Goal: Check status: Check status

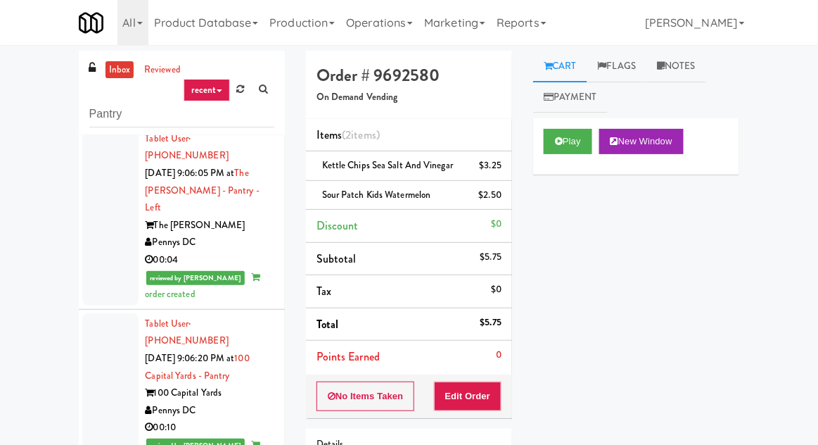
click at [113, 76] on link "inbox" at bounding box center [120, 70] width 29 height 18
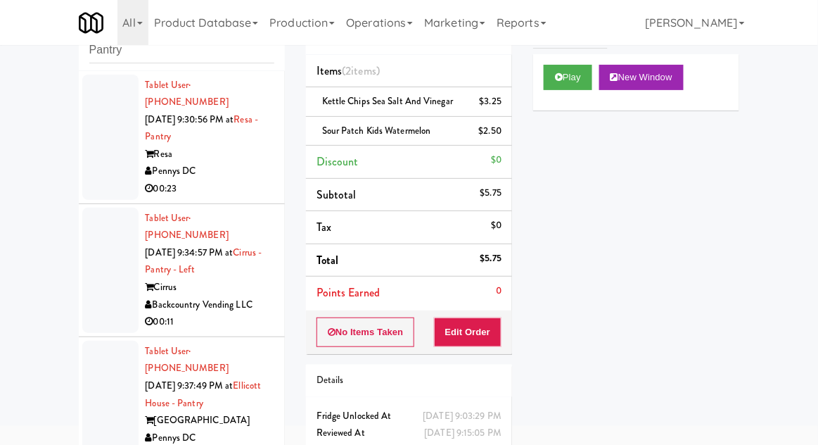
click at [104, 263] on div at bounding box center [110, 270] width 56 height 125
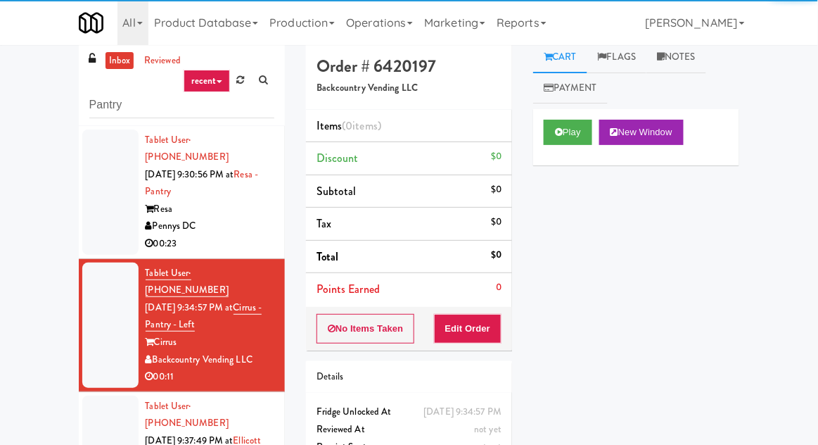
scroll to position [54, 0]
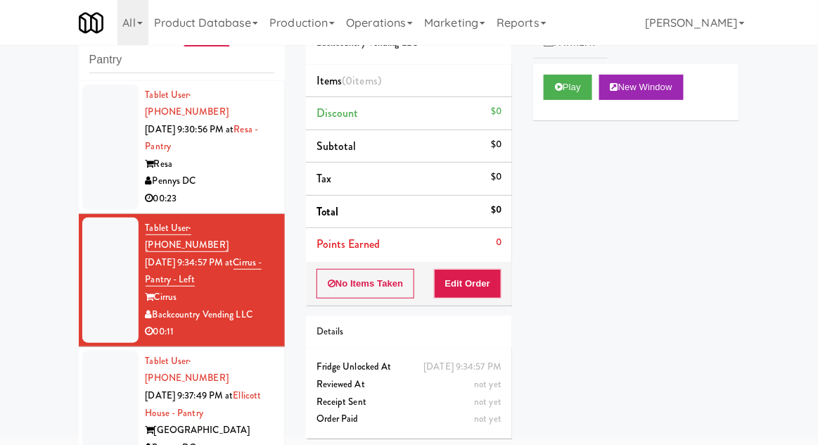
click at [109, 158] on div at bounding box center [110, 146] width 56 height 125
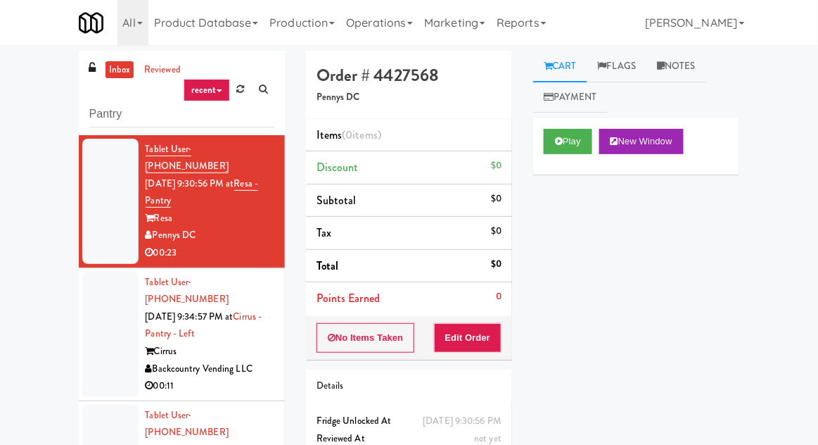
click at [99, 284] on div at bounding box center [110, 334] width 56 height 125
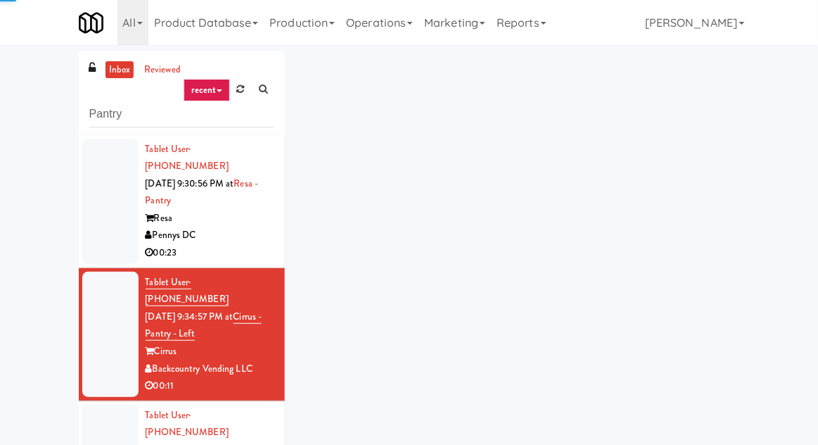
click at [103, 207] on div at bounding box center [110, 201] width 56 height 125
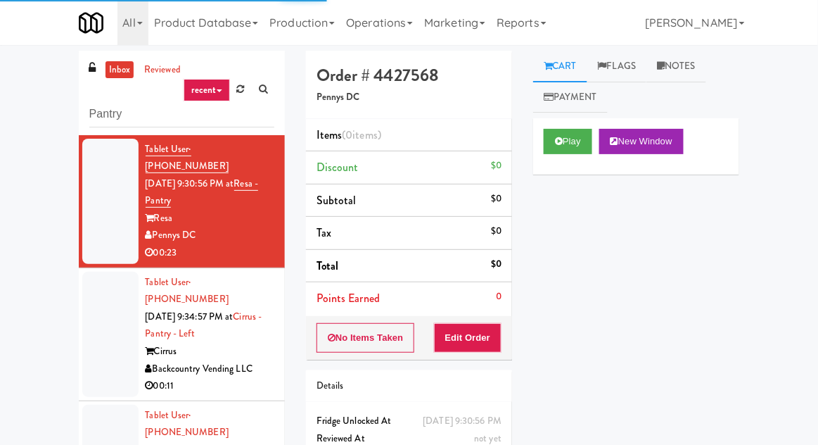
click at [110, 300] on div at bounding box center [110, 334] width 56 height 125
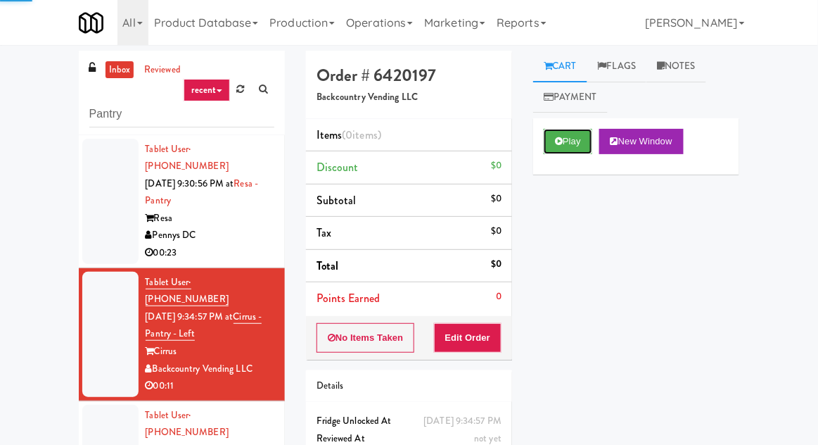
click at [568, 136] on button "Play" at bounding box center [568, 141] width 49 height 25
click at [461, 341] on button "Edit Order" at bounding box center [468, 338] width 68 height 30
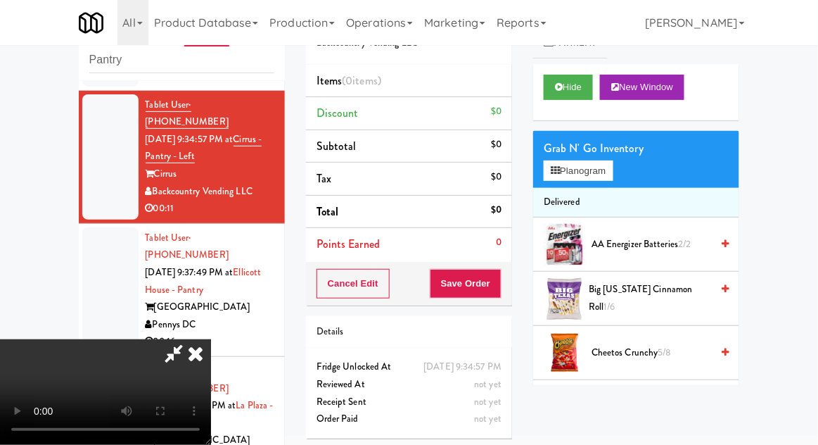
scroll to position [122, 0]
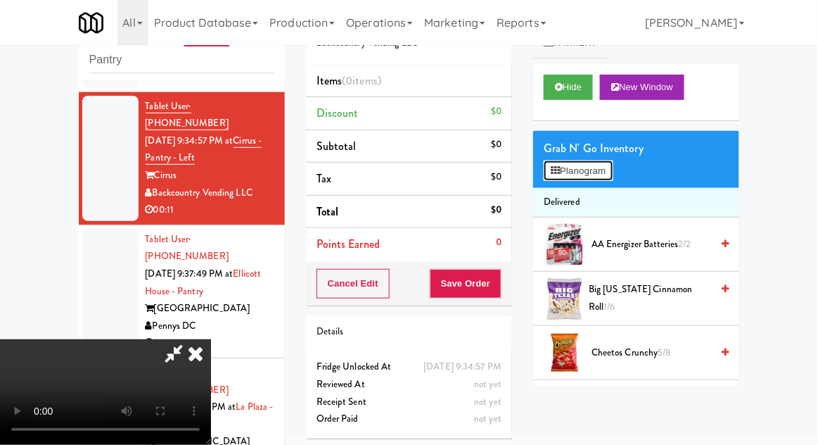
click at [600, 177] on button "Planogram" at bounding box center [578, 170] width 69 height 21
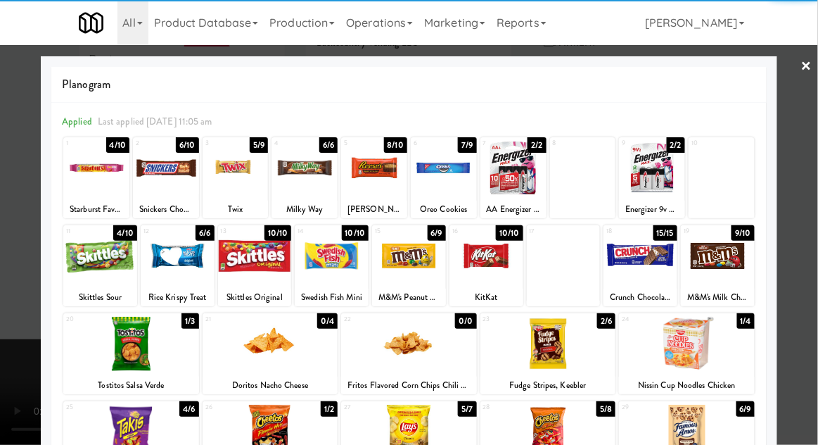
click at [101, 272] on div at bounding box center [100, 256] width 74 height 54
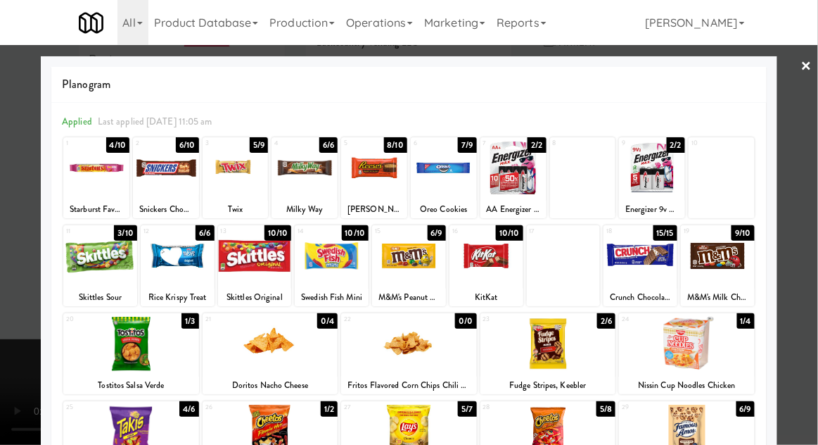
click at [99, 269] on div at bounding box center [100, 256] width 74 height 54
click at [810, 194] on div at bounding box center [409, 222] width 818 height 445
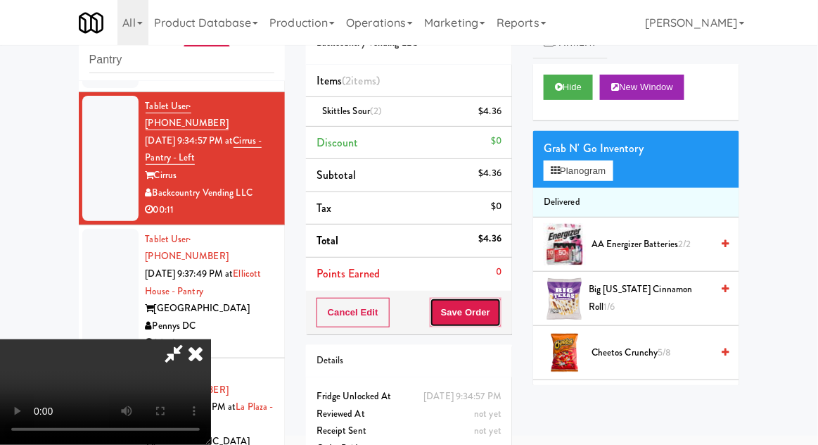
click at [501, 307] on button "Save Order" at bounding box center [466, 313] width 72 height 30
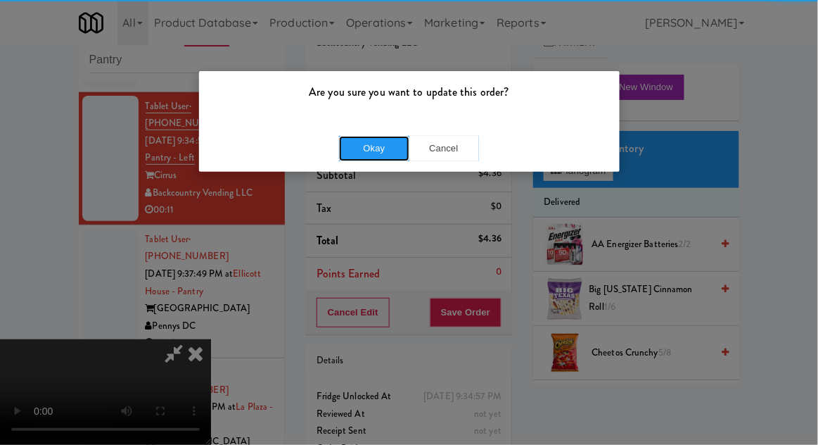
click at [388, 143] on button "Okay" at bounding box center [374, 148] width 70 height 25
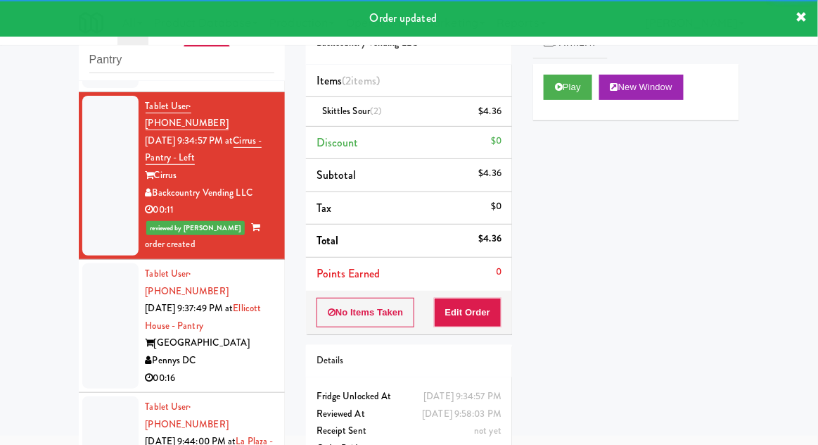
click at [89, 263] on div at bounding box center [110, 325] width 56 height 125
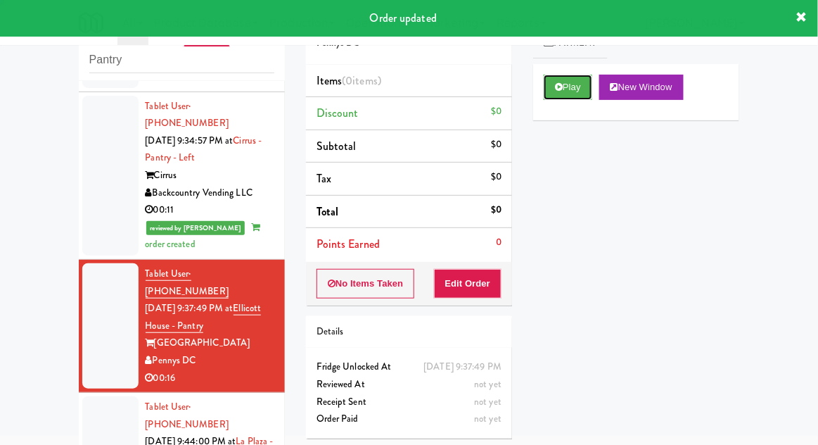
click at [563, 90] on button "Play" at bounding box center [568, 87] width 49 height 25
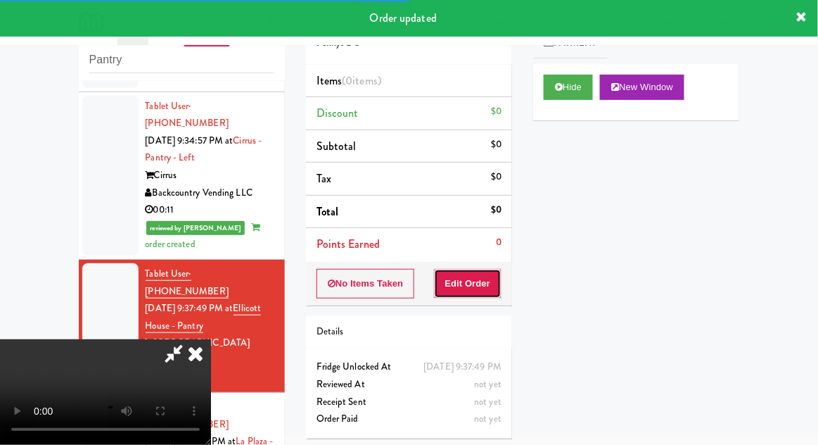
click at [469, 293] on button "Edit Order" at bounding box center [468, 284] width 68 height 30
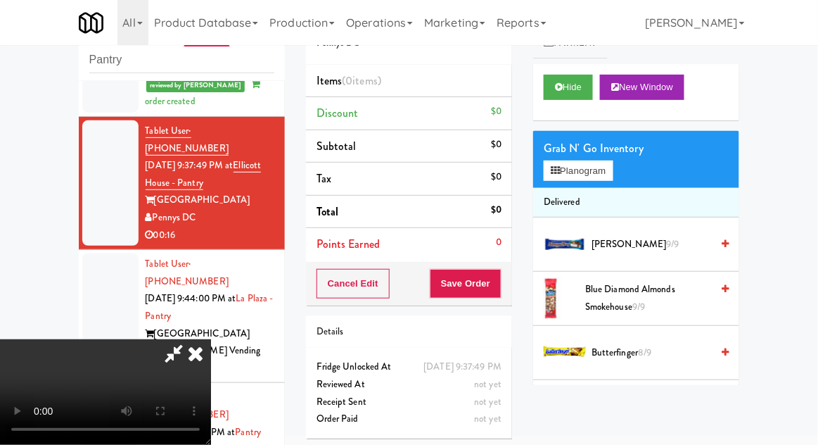
scroll to position [51, 0]
click at [573, 177] on button "Planogram" at bounding box center [578, 170] width 69 height 21
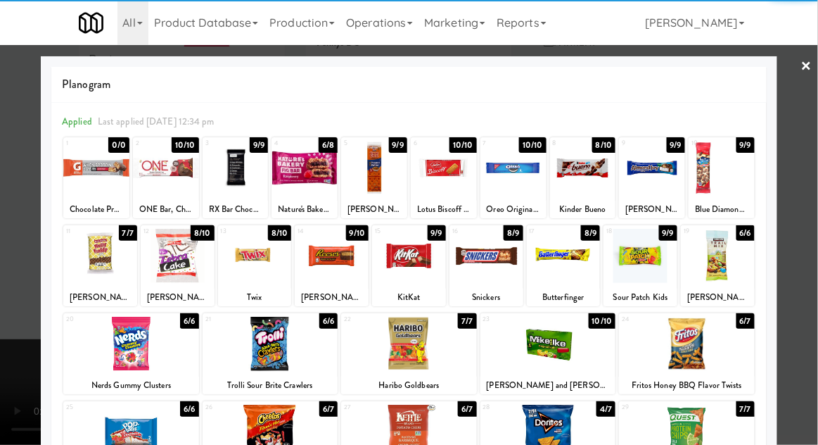
click at [412, 267] on div at bounding box center [409, 256] width 74 height 54
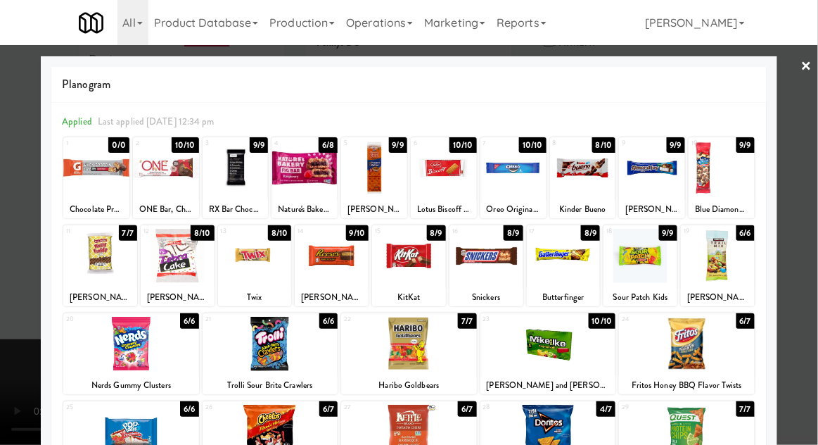
click at [415, 267] on div at bounding box center [409, 256] width 74 height 54
click at [813, 198] on div at bounding box center [409, 222] width 818 height 445
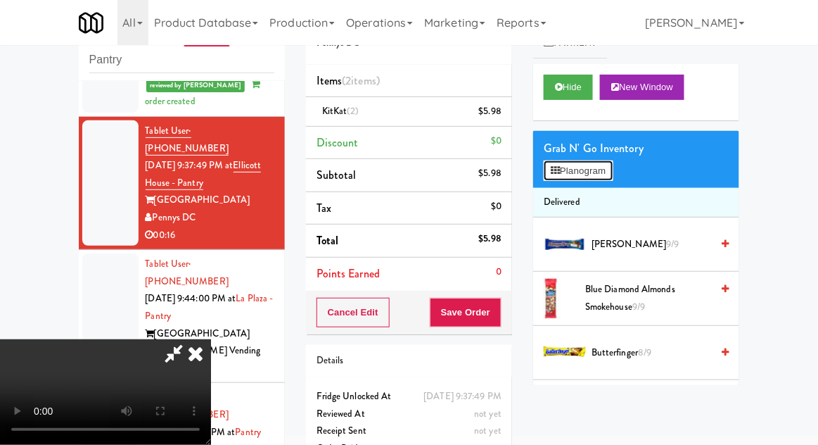
click at [574, 177] on button "Planogram" at bounding box center [578, 170] width 69 height 21
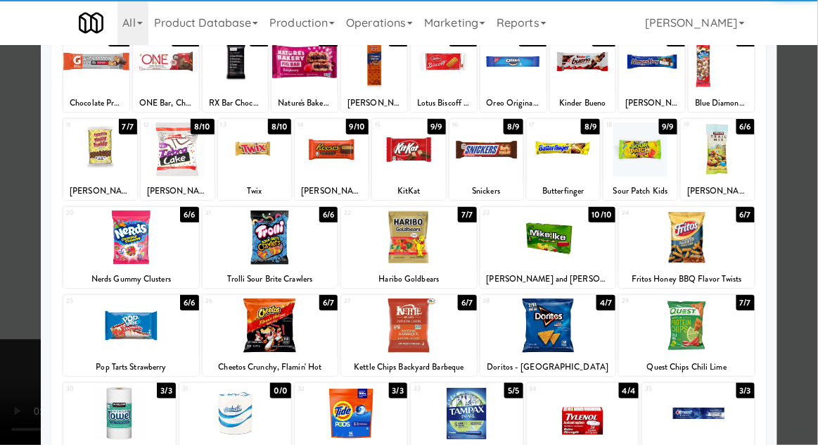
scroll to position [108, 0]
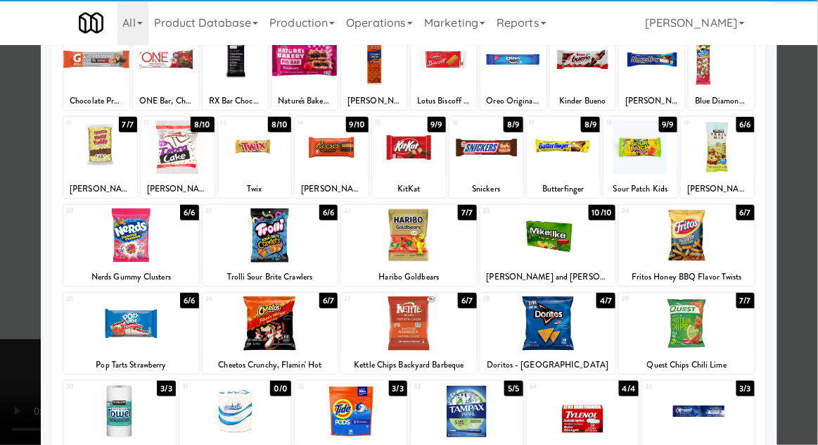
click at [280, 329] on div at bounding box center [271, 323] width 136 height 54
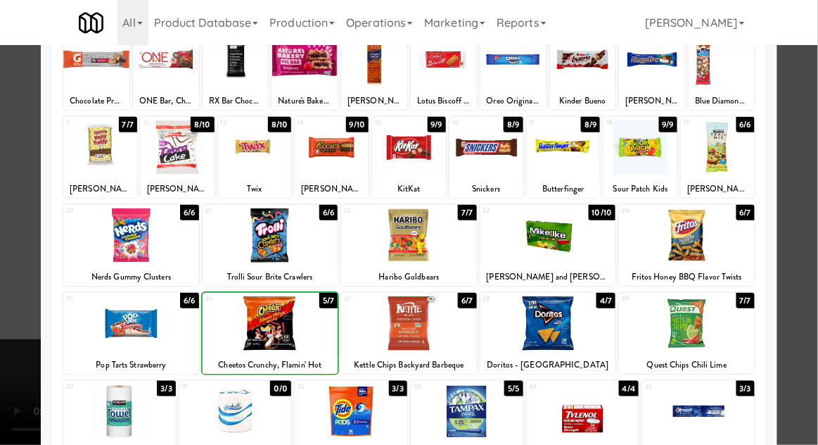
click at [813, 189] on div at bounding box center [409, 222] width 818 height 445
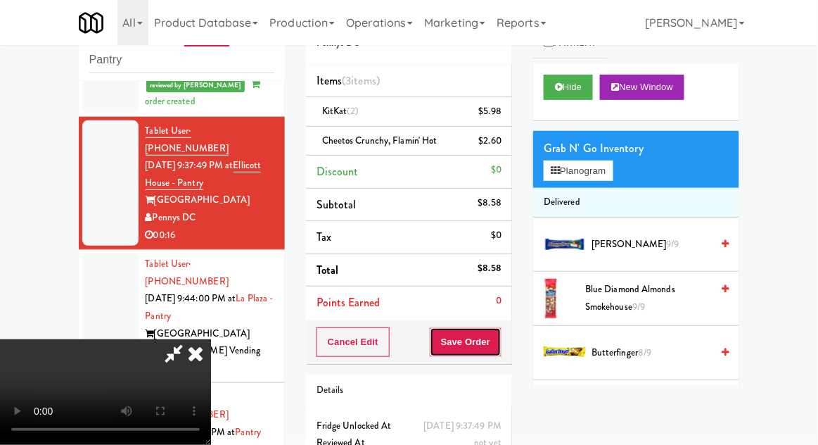
click at [499, 339] on button "Save Order" at bounding box center [466, 342] width 72 height 30
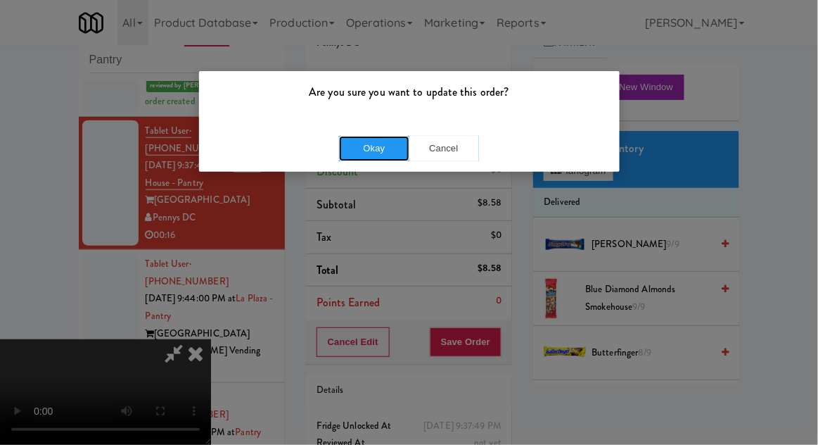
click at [379, 158] on button "Okay" at bounding box center [374, 148] width 70 height 25
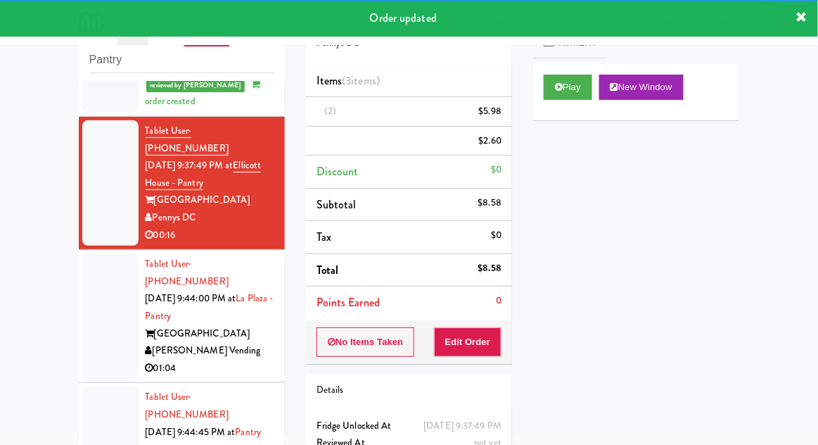
click at [97, 278] on div at bounding box center [110, 315] width 56 height 125
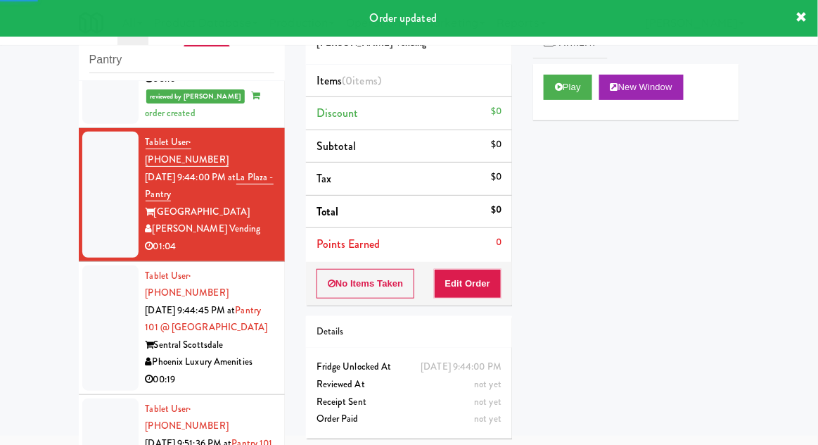
click at [103, 274] on div at bounding box center [110, 327] width 56 height 125
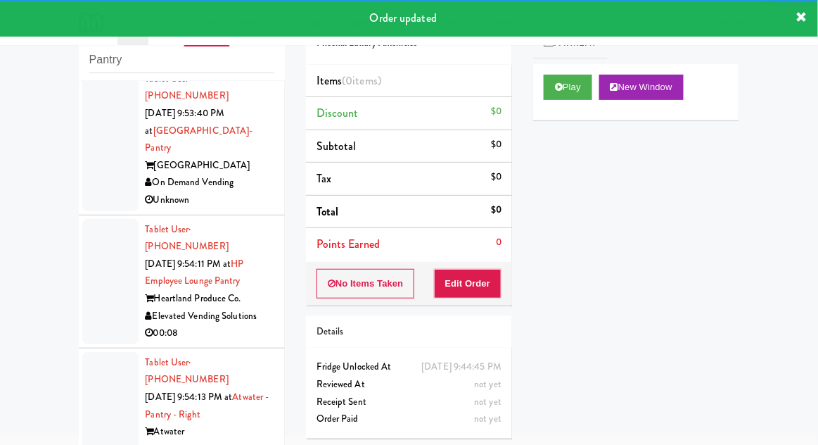
scroll to position [953, 0]
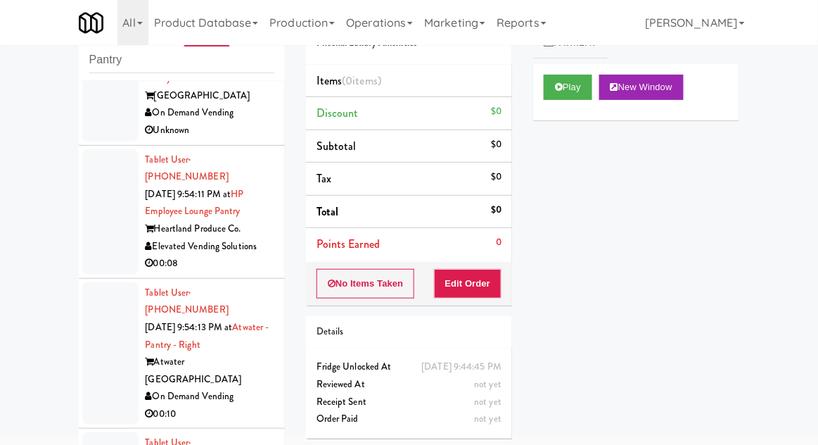
click at [94, 282] on div at bounding box center [110, 353] width 56 height 143
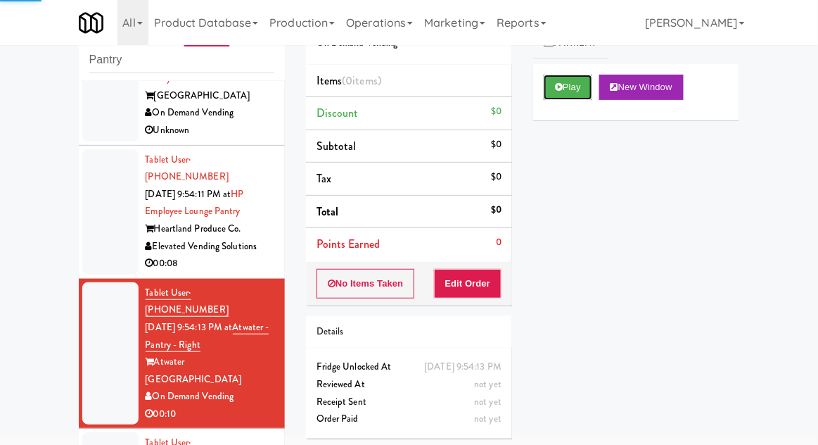
click at [557, 89] on icon at bounding box center [559, 86] width 8 height 9
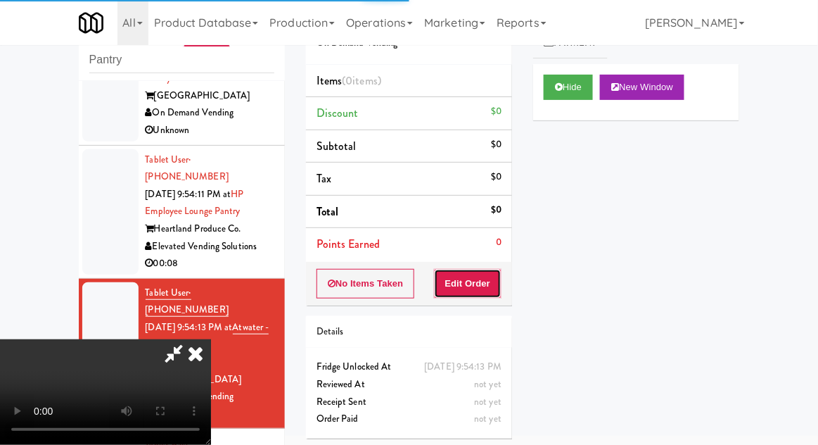
click at [464, 269] on button "Edit Order" at bounding box center [468, 284] width 68 height 30
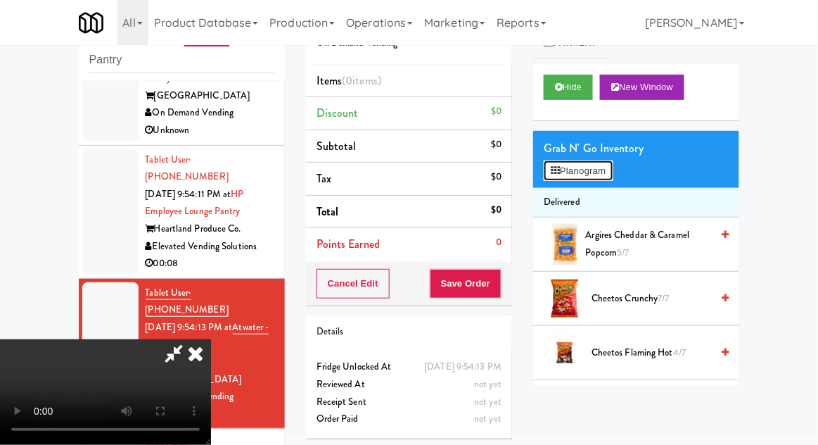
click at [581, 172] on button "Planogram" at bounding box center [578, 170] width 69 height 21
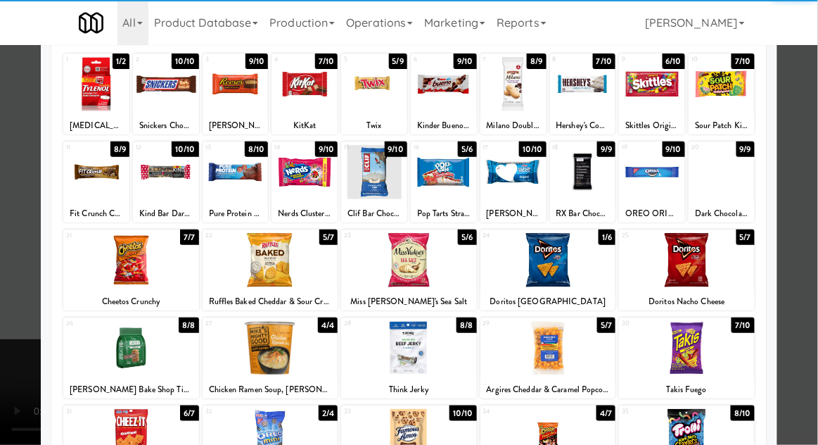
scroll to position [156, 0]
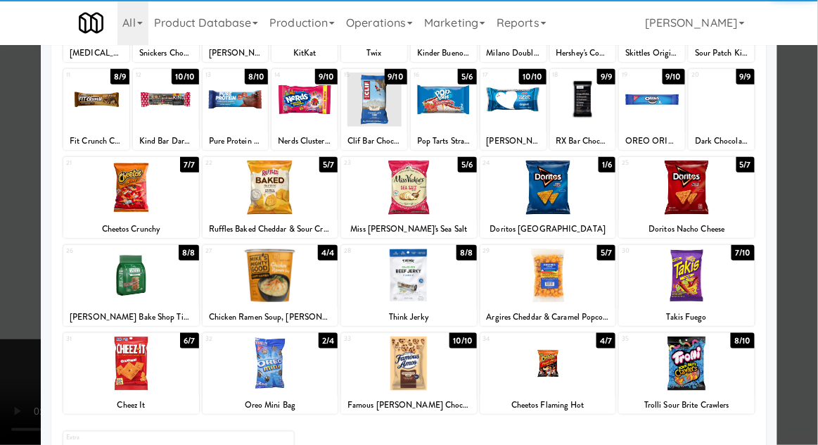
click at [560, 374] on div at bounding box center [548, 363] width 136 height 54
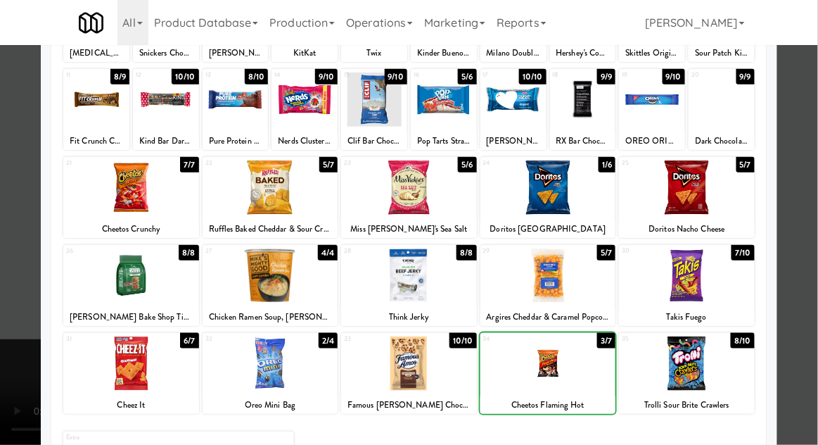
click at [809, 191] on div at bounding box center [409, 222] width 818 height 445
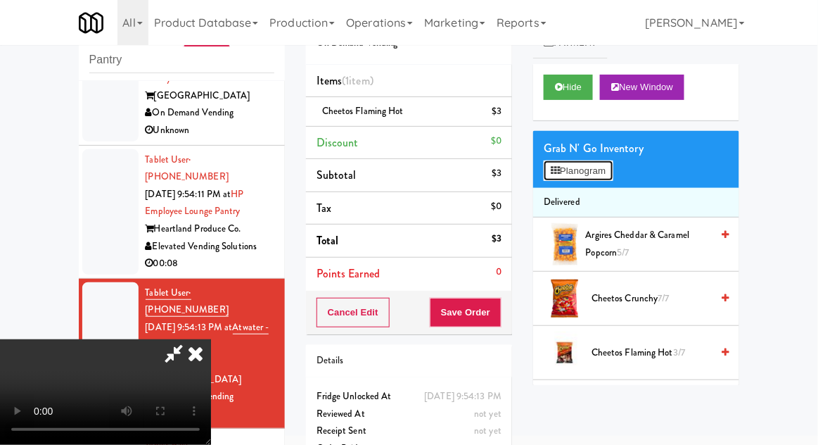
click at [573, 177] on button "Planogram" at bounding box center [578, 170] width 69 height 21
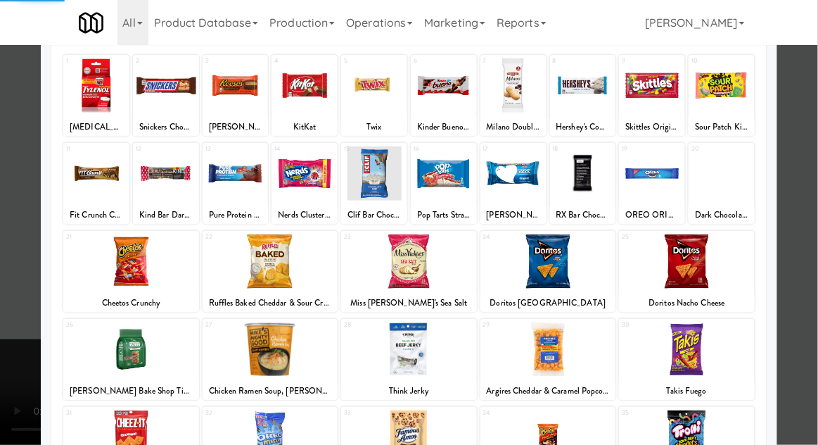
scroll to position [153, 0]
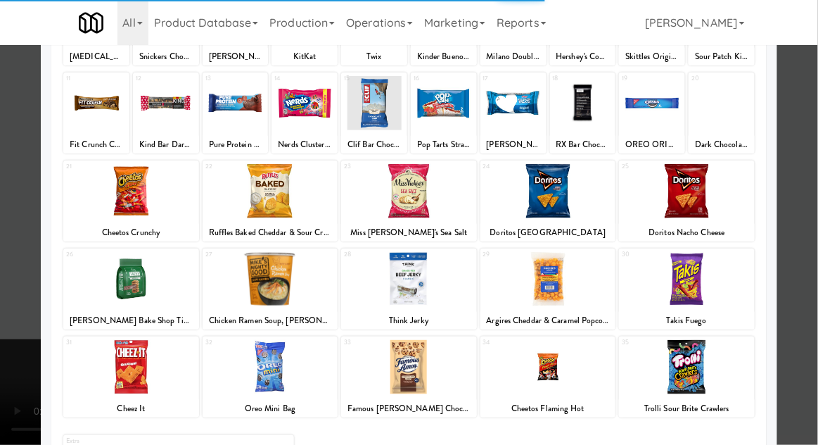
click at [550, 368] on div at bounding box center [548, 367] width 136 height 54
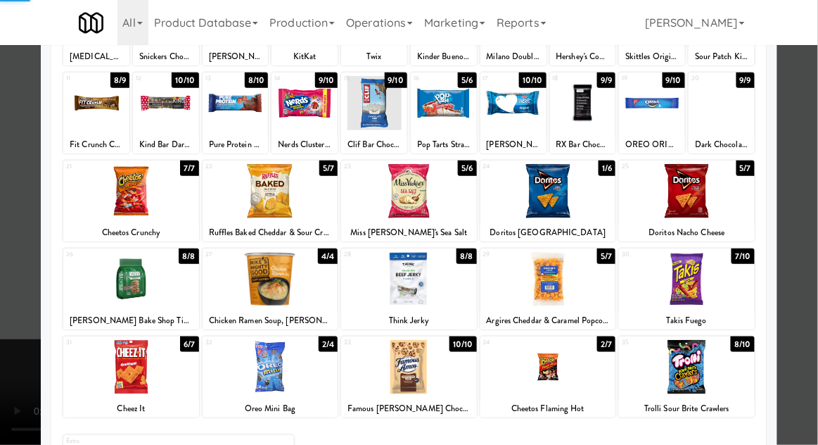
click at [807, 198] on div at bounding box center [409, 222] width 818 height 445
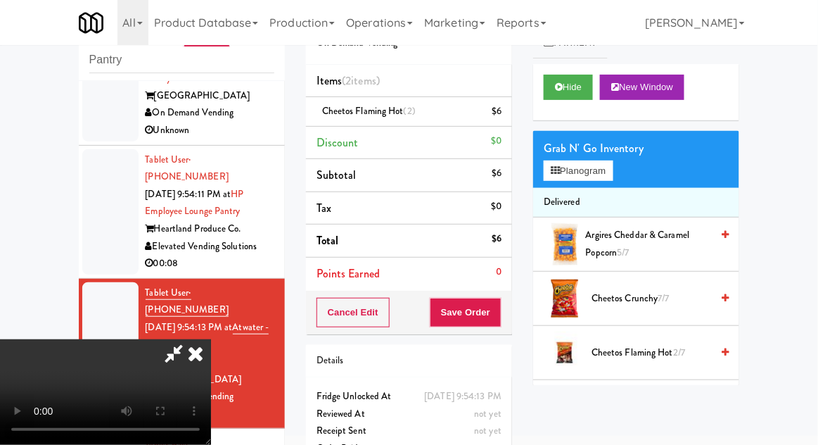
click at [514, 324] on div "Order # 1801359 On Demand Vending Items (2 items ) Cheetos Flaming Hot (2) $6 D…" at bounding box center [408, 236] width 227 height 481
click at [502, 315] on button "Save Order" at bounding box center [466, 313] width 72 height 30
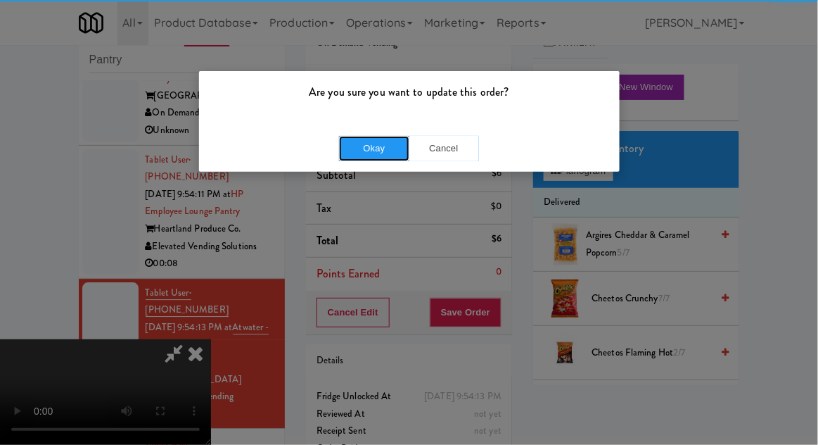
click at [378, 160] on button "Okay" at bounding box center [374, 148] width 70 height 25
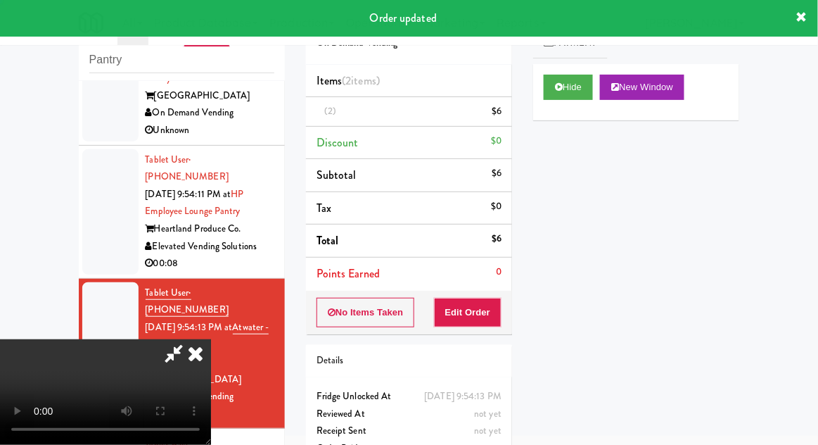
click at [110, 149] on div at bounding box center [110, 211] width 56 height 125
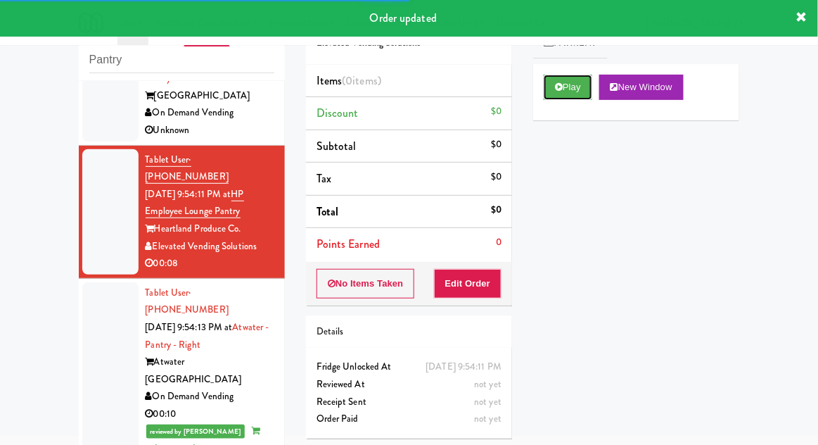
click at [578, 96] on button "Play" at bounding box center [568, 87] width 49 height 25
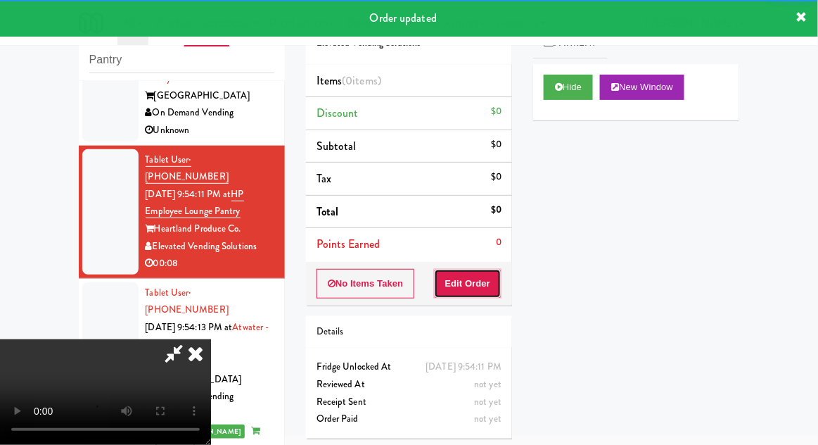
click at [479, 281] on button "Edit Order" at bounding box center [468, 284] width 68 height 30
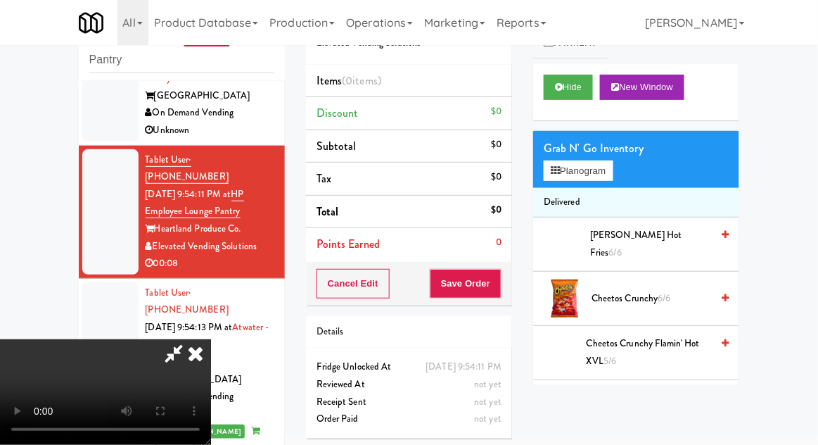
scroll to position [51, 0]
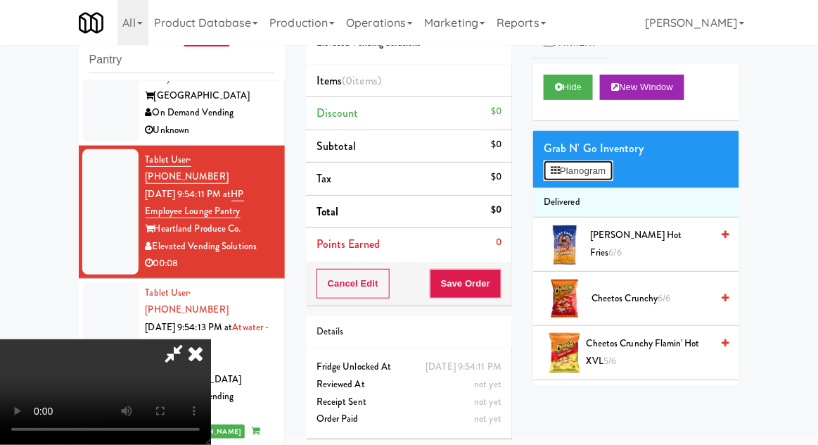
click at [554, 162] on button "Planogram" at bounding box center [578, 170] width 69 height 21
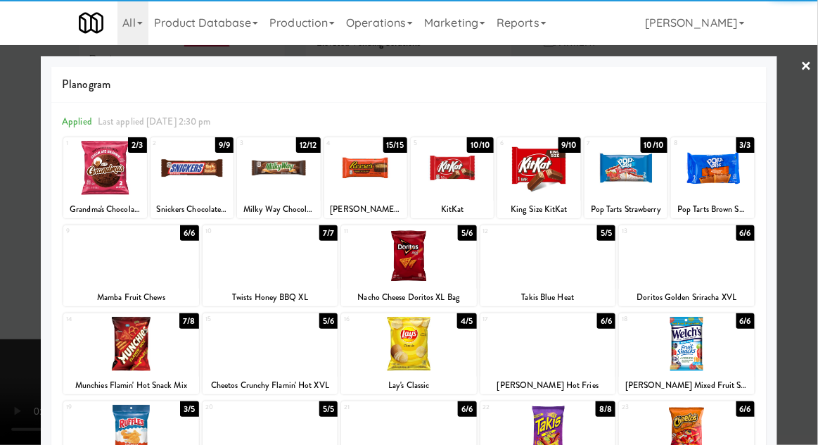
click at [459, 156] on div at bounding box center [452, 168] width 83 height 54
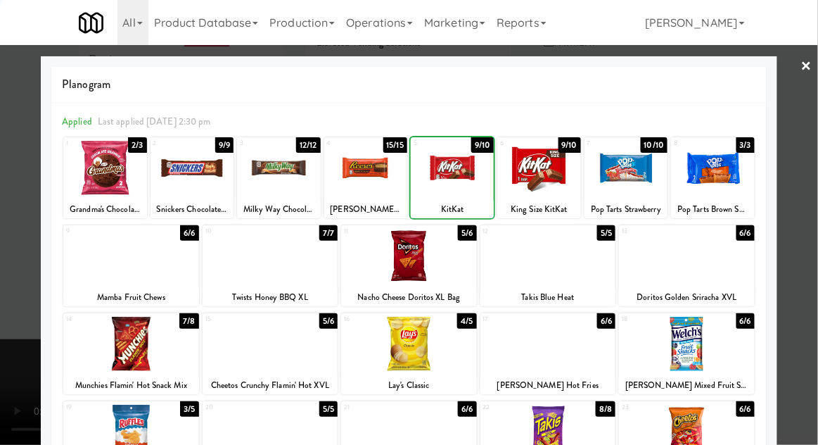
click at [814, 180] on div at bounding box center [409, 222] width 818 height 445
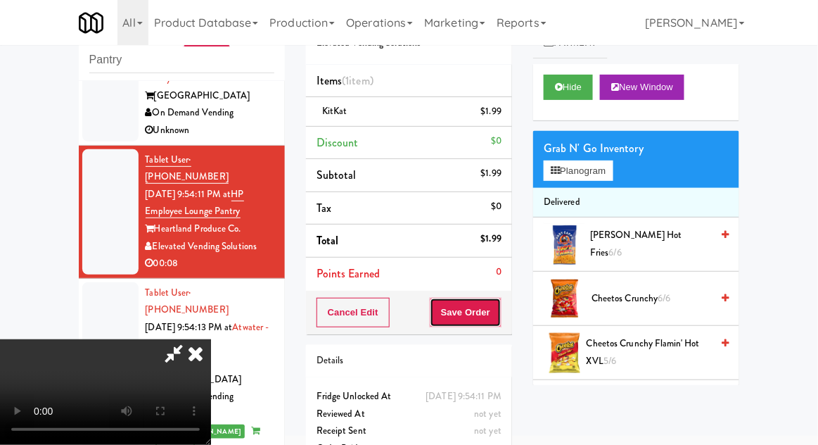
click at [501, 320] on button "Save Order" at bounding box center [466, 313] width 72 height 30
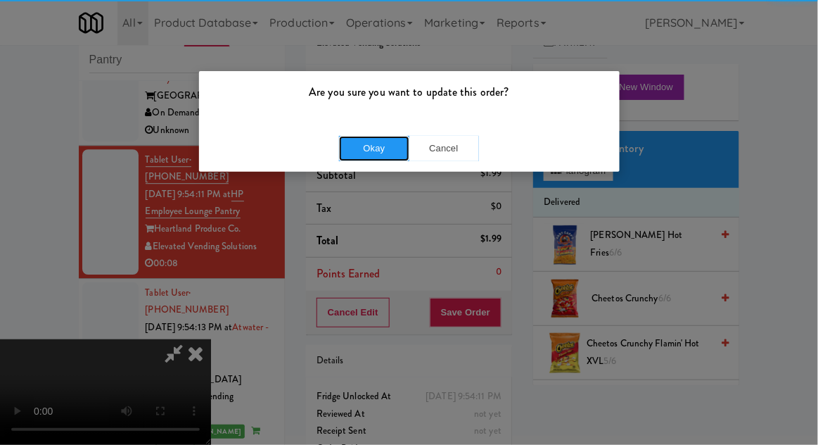
click at [363, 158] on button "Okay" at bounding box center [374, 148] width 70 height 25
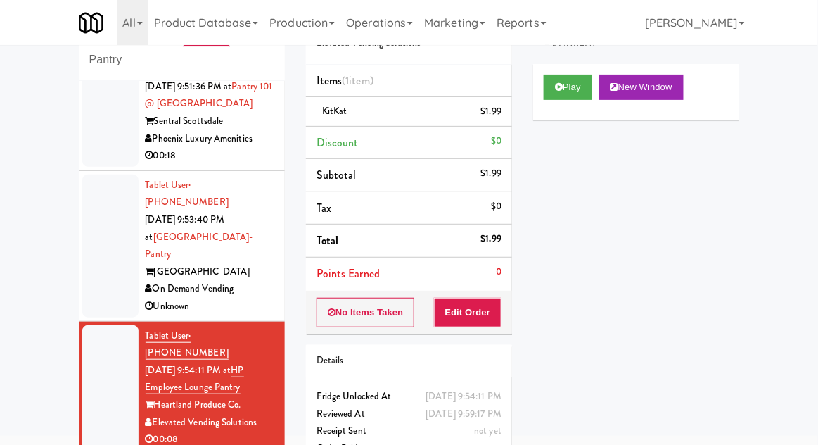
scroll to position [738, 0]
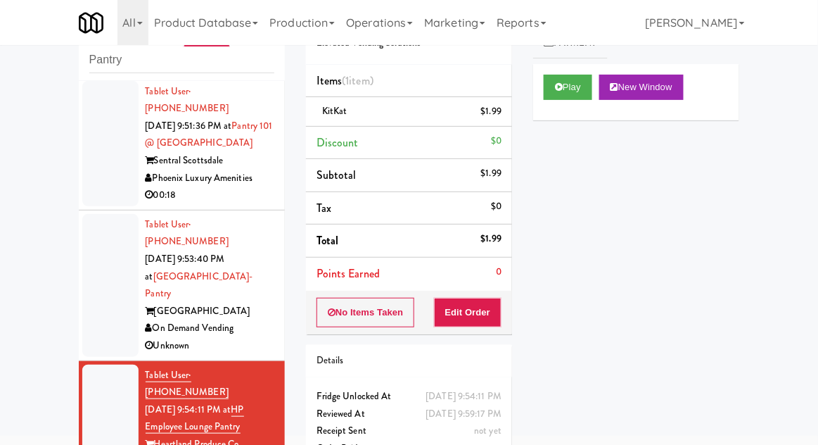
click at [99, 231] on div at bounding box center [110, 285] width 56 height 143
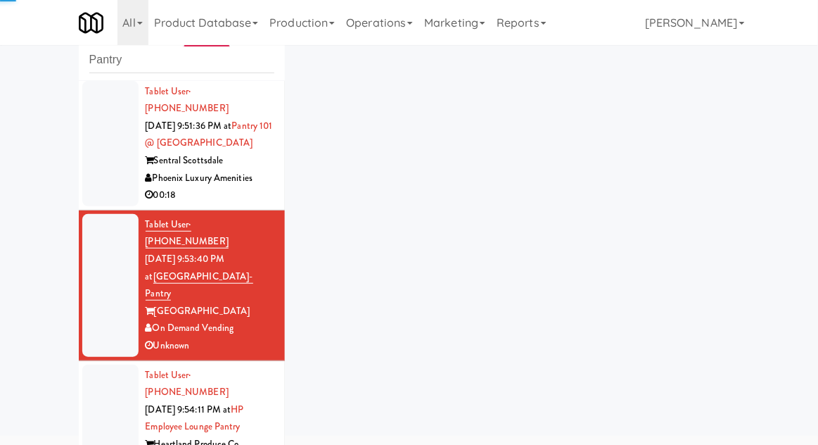
click at [105, 125] on div at bounding box center [110, 143] width 56 height 125
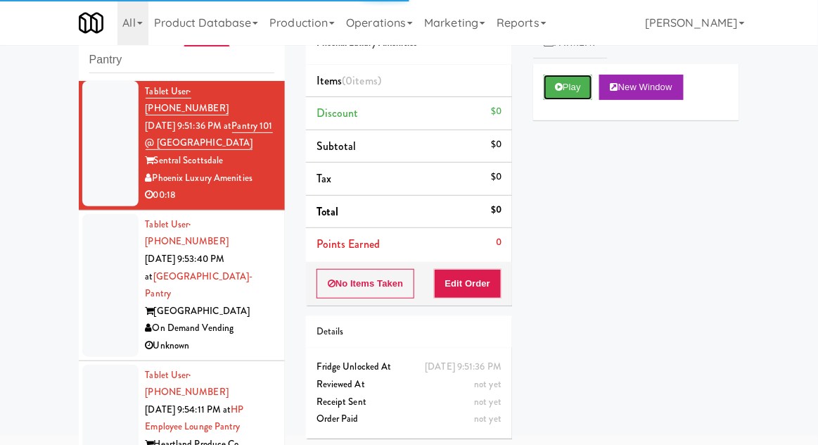
click at [547, 95] on button "Play" at bounding box center [568, 87] width 49 height 25
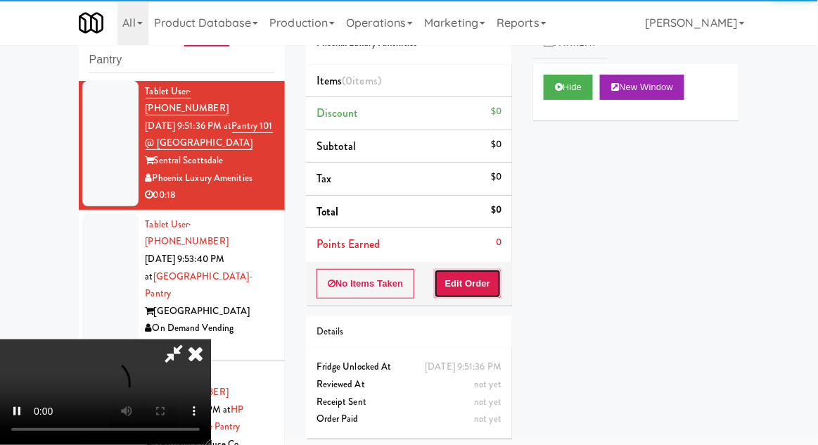
click at [470, 288] on button "Edit Order" at bounding box center [468, 284] width 68 height 30
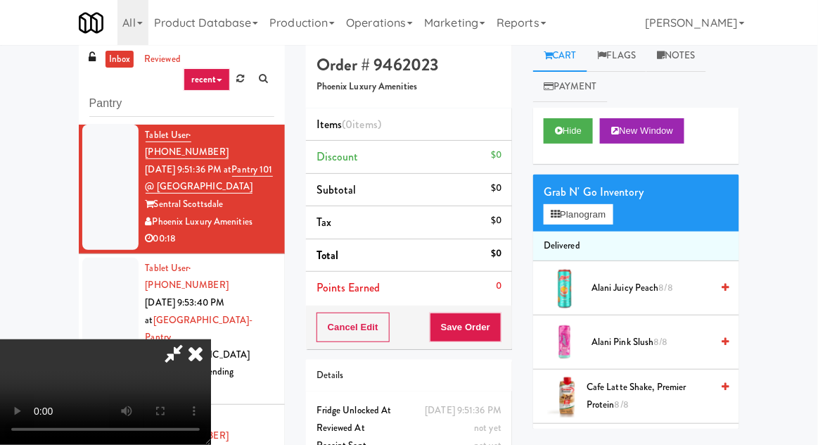
scroll to position [54, 0]
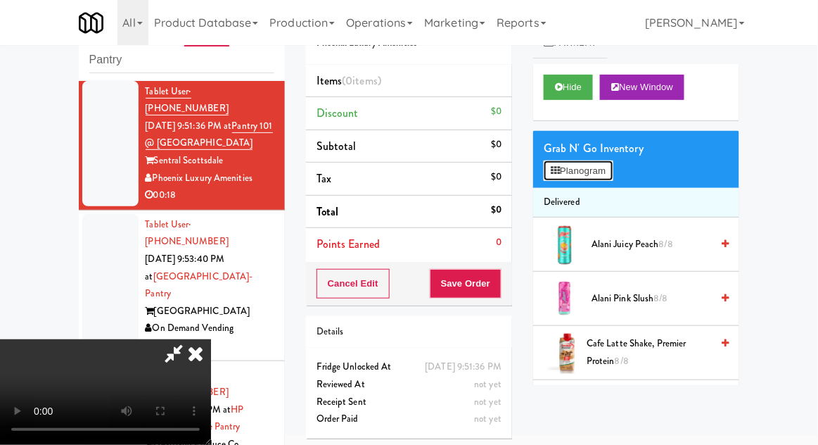
click at [572, 168] on button "Planogram" at bounding box center [578, 170] width 69 height 21
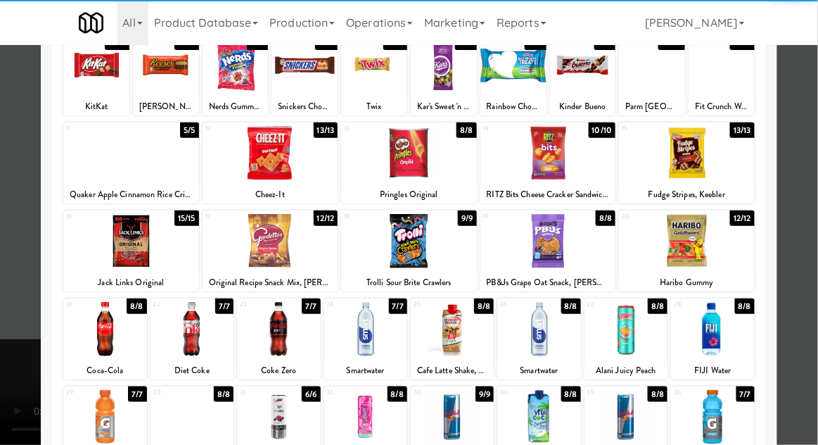
scroll to position [102, 0]
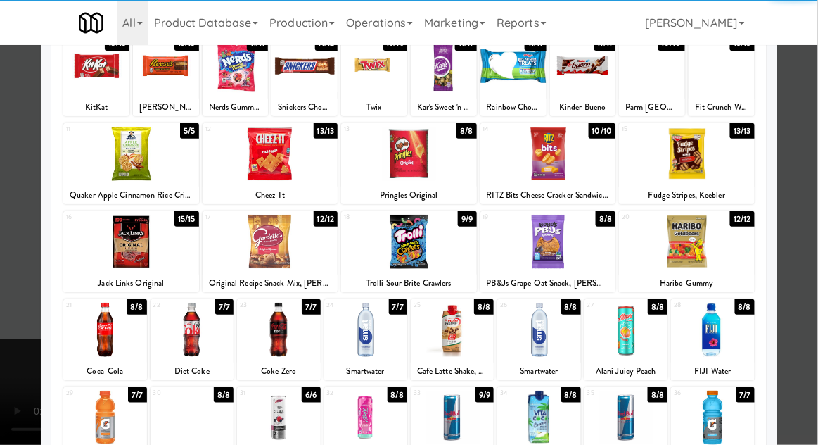
click at [279, 331] on div at bounding box center [278, 329] width 83 height 54
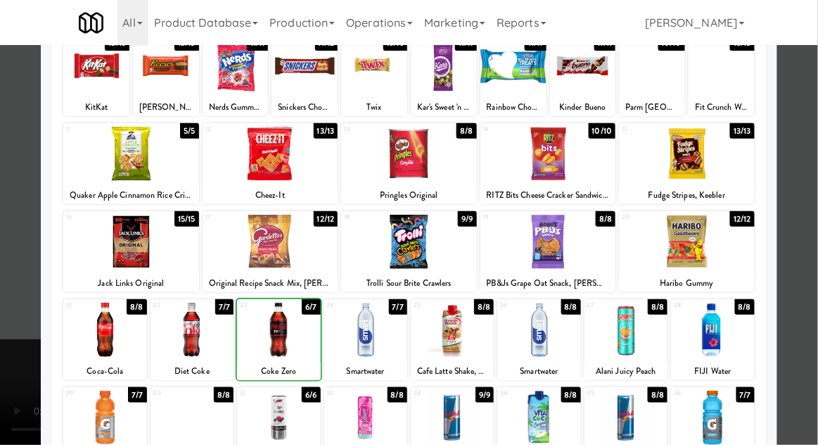
click at [808, 198] on div at bounding box center [409, 222] width 818 height 445
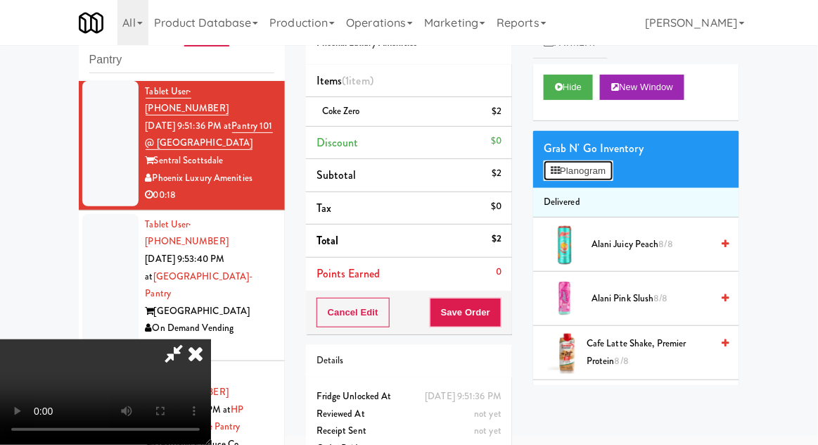
click at [577, 172] on button "Planogram" at bounding box center [578, 170] width 69 height 21
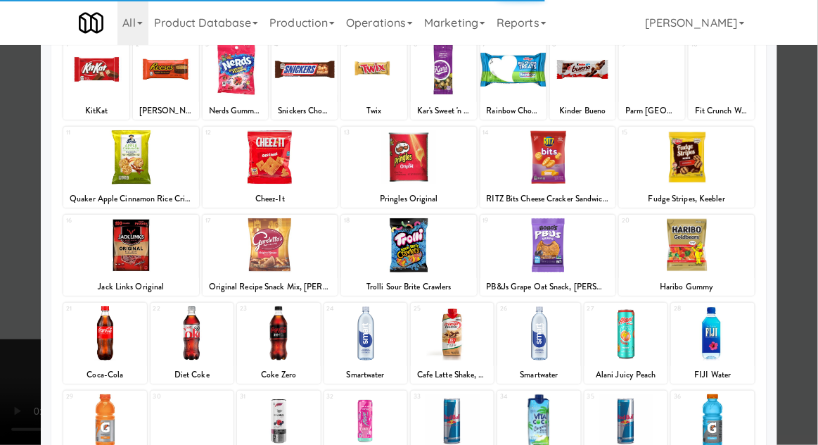
scroll to position [96, 0]
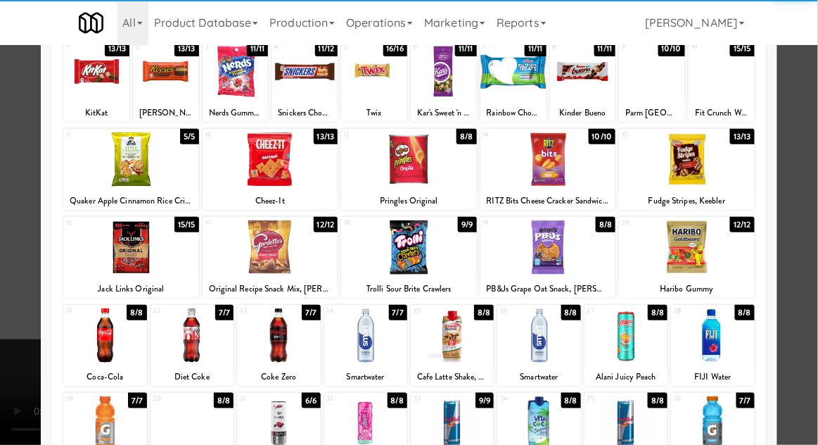
click at [374, 332] on div at bounding box center [365, 335] width 83 height 54
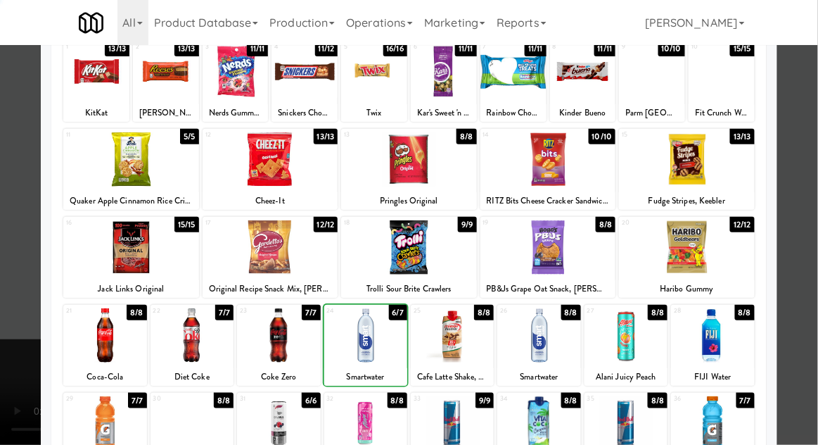
click at [803, 197] on div at bounding box center [409, 222] width 818 height 445
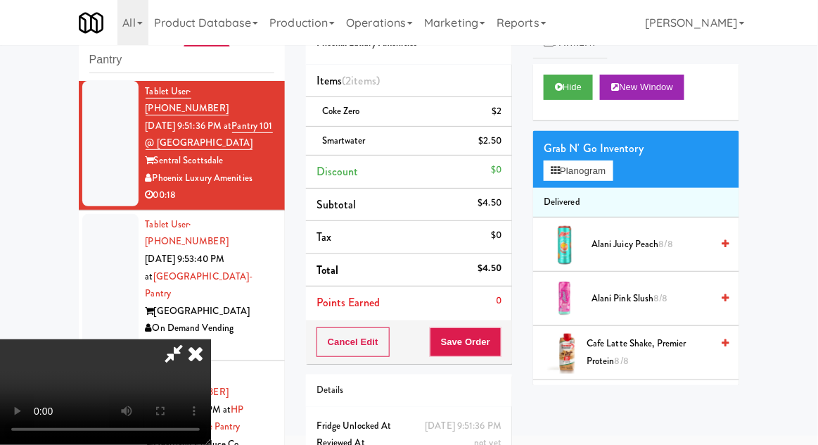
scroll to position [51, 0]
click at [497, 335] on button "Save Order" at bounding box center [466, 342] width 72 height 30
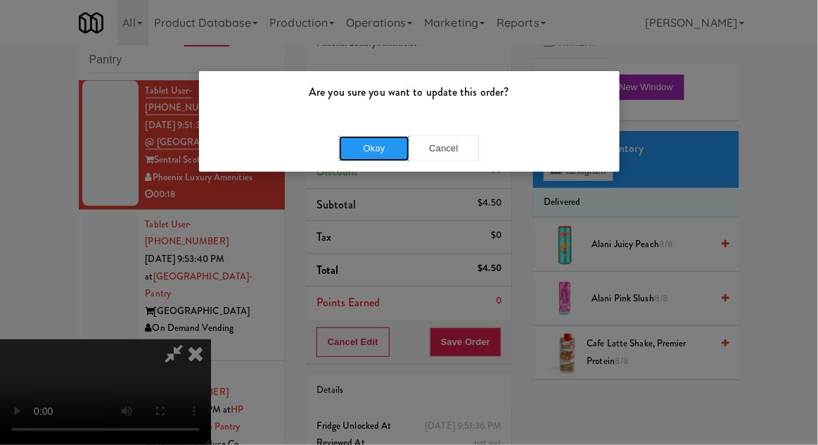
click at [357, 145] on button "Okay" at bounding box center [374, 148] width 70 height 25
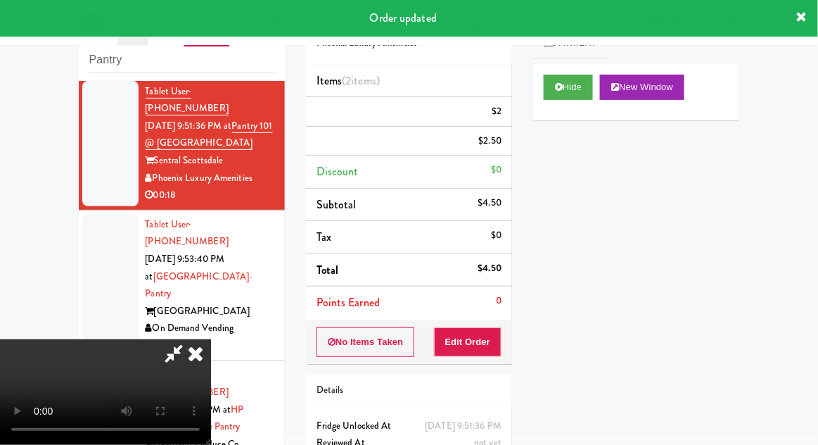
scroll to position [0, 0]
